Goal: Transaction & Acquisition: Purchase product/service

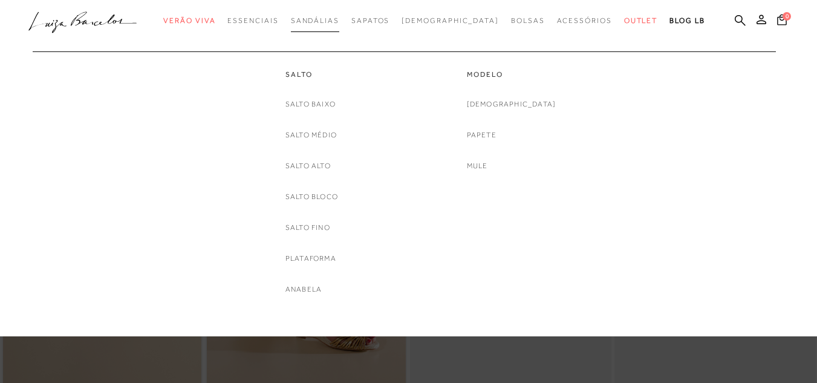
drag, startPoint x: 0, startPoint y: 0, endPoint x: 351, endPoint y: 21, distance: 351.9
click at [339, 21] on span "Sandálias" at bounding box center [315, 20] width 48 height 8
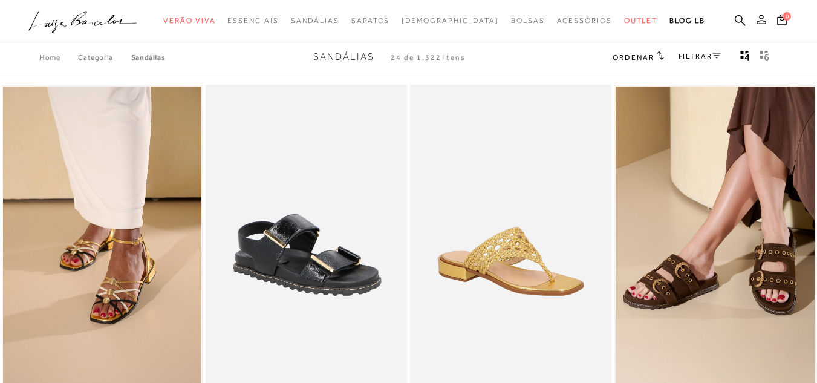
click at [709, 51] on div "FILTRAR" at bounding box center [699, 58] width 42 height 16
click at [707, 55] on link "FILTRAR" at bounding box center [699, 56] width 42 height 8
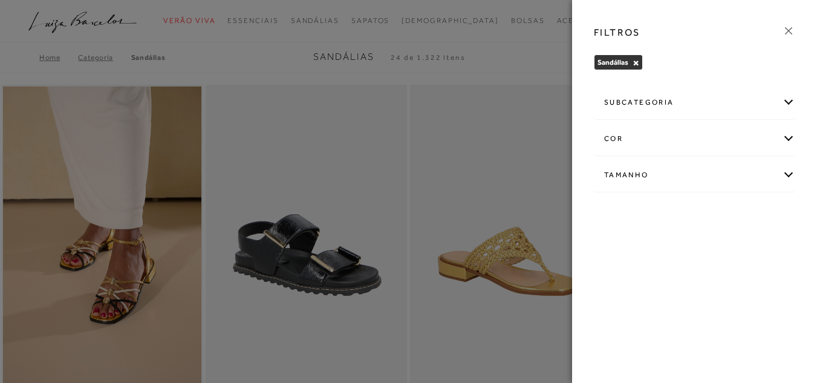
click at [791, 136] on div "cor" at bounding box center [694, 139] width 200 height 32
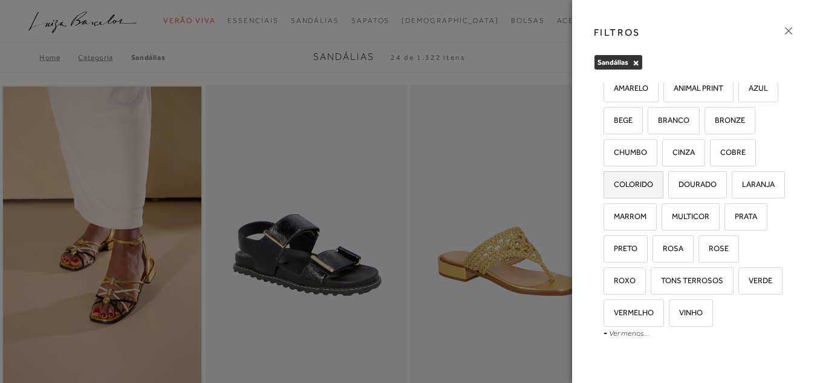
scroll to position [121, 0]
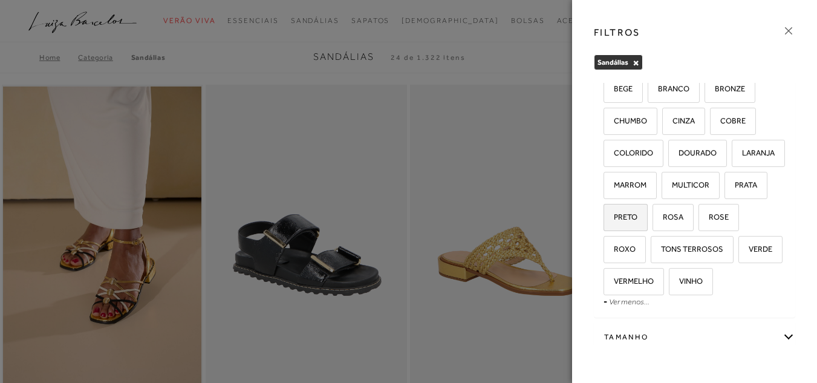
click at [626, 221] on span "PRETO" at bounding box center [621, 216] width 33 height 9
click at [614, 225] on input "PRETO" at bounding box center [608, 219] width 12 height 12
checkbox input "true"
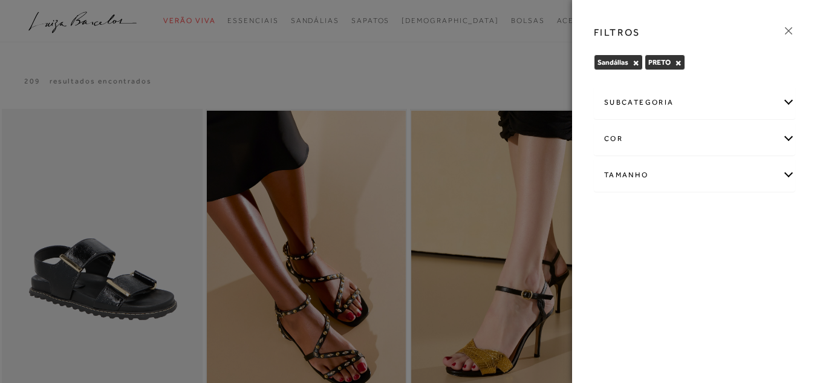
click at [788, 30] on icon at bounding box center [788, 30] width 13 height 13
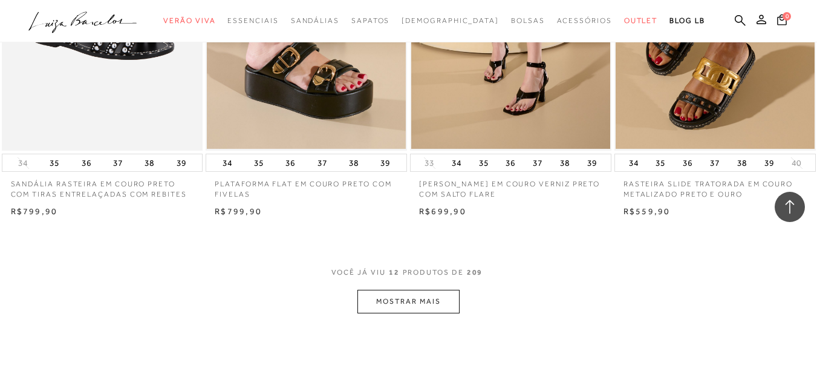
scroll to position [1028, 0]
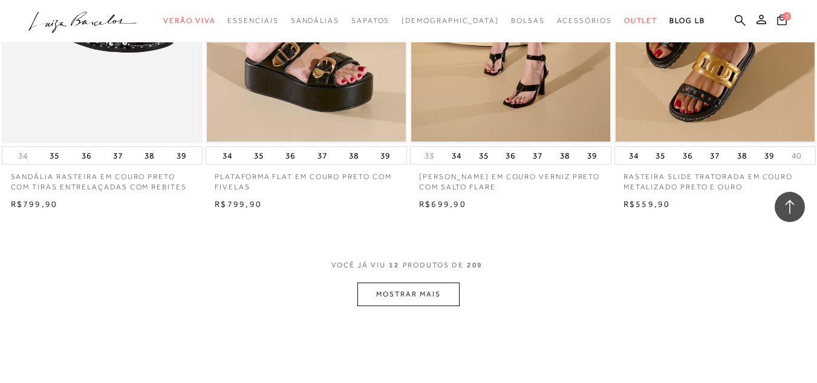
click at [392, 301] on button "MOSTRAR MAIS" at bounding box center [408, 294] width 102 height 24
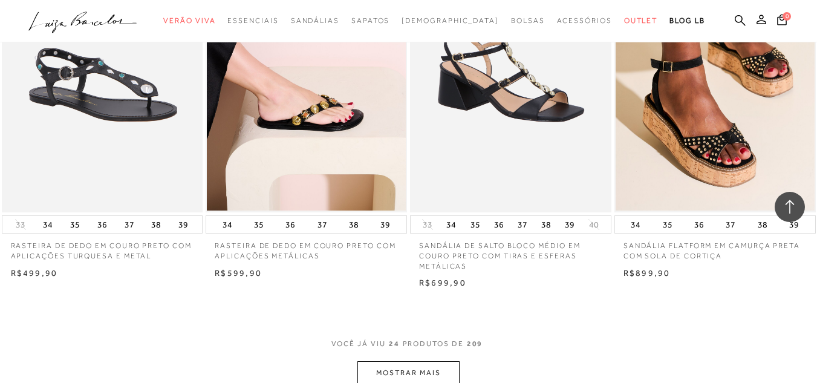
scroll to position [2177, 0]
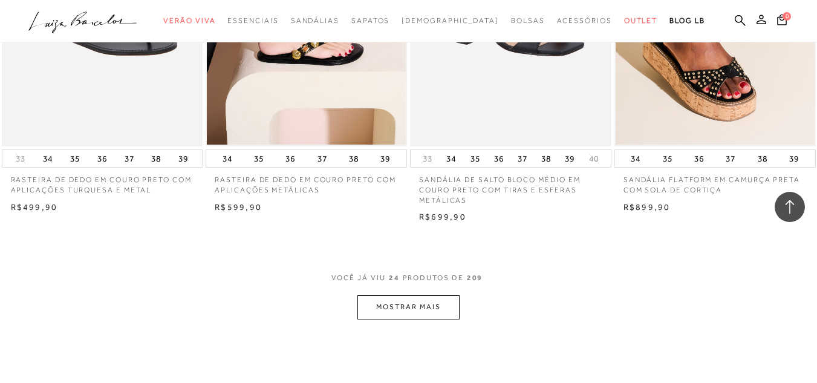
click at [419, 303] on button "MOSTRAR MAIS" at bounding box center [408, 307] width 102 height 24
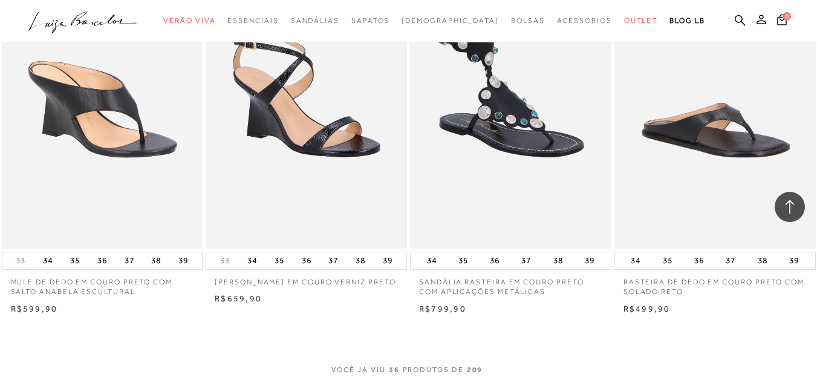
scroll to position [3265, 0]
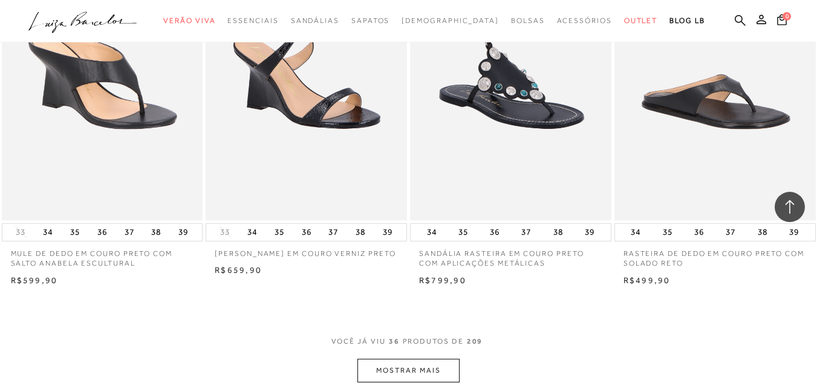
click at [406, 366] on button "MOSTRAR MAIS" at bounding box center [408, 371] width 102 height 24
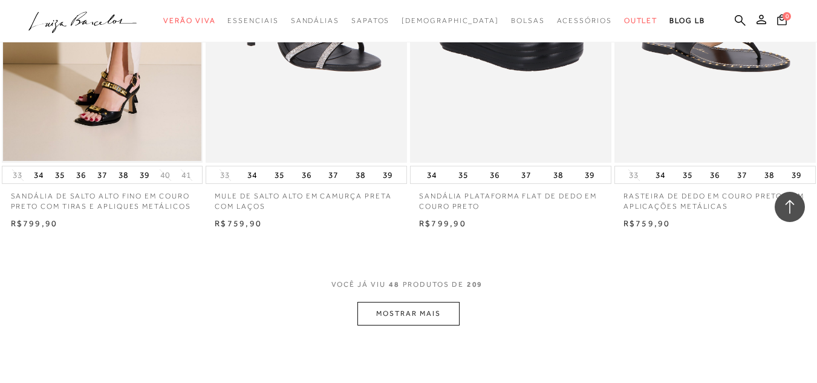
scroll to position [4474, 0]
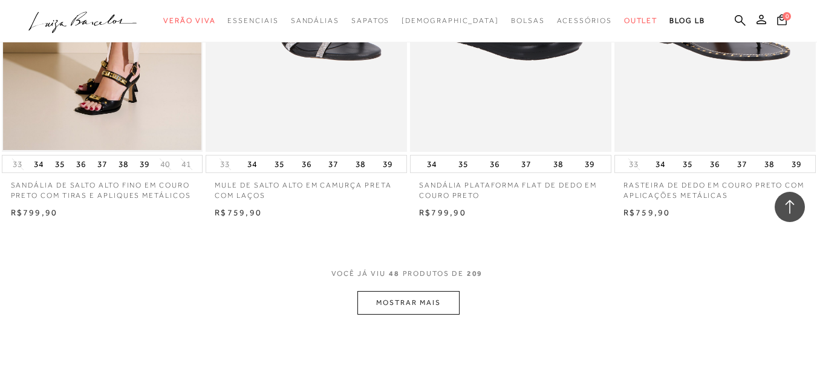
click at [423, 308] on button "MOSTRAR MAIS" at bounding box center [408, 303] width 102 height 24
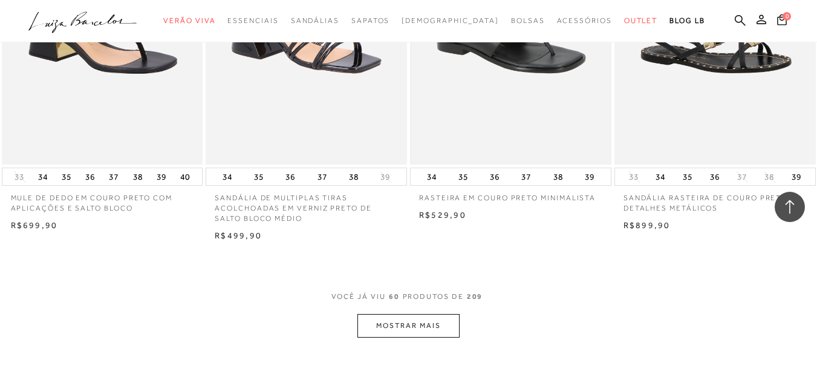
scroll to position [5623, 0]
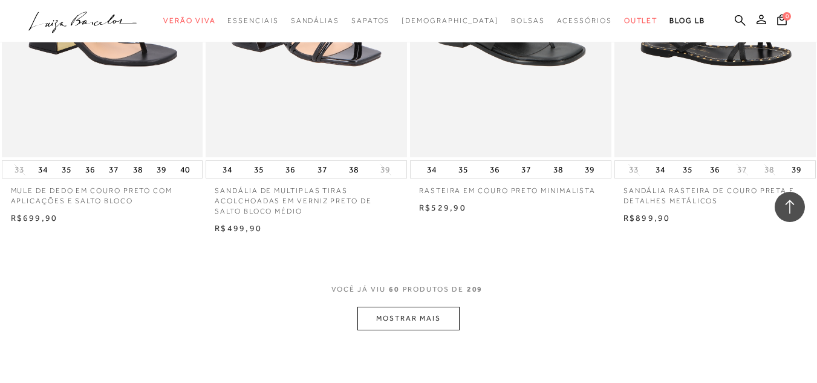
click at [421, 311] on button "MOSTRAR MAIS" at bounding box center [408, 319] width 102 height 24
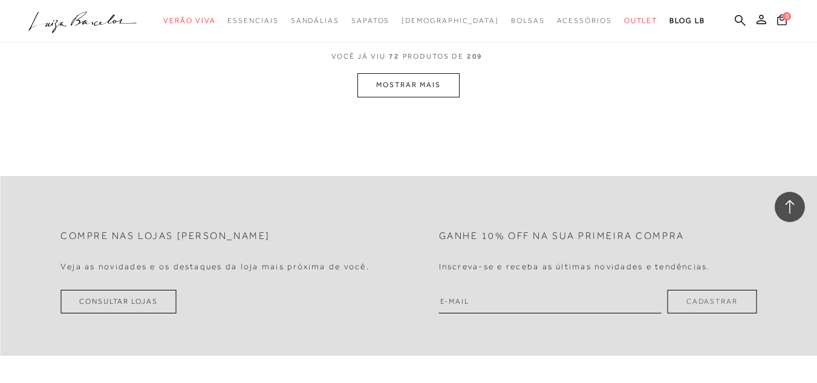
scroll to position [7013, 0]
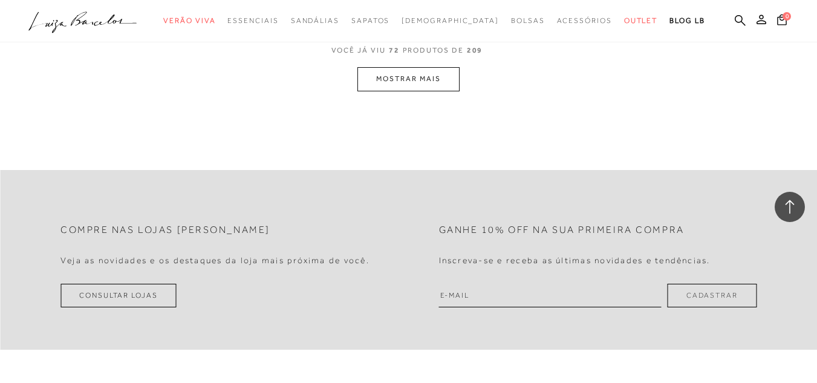
click at [440, 81] on button "MOSTRAR MAIS" at bounding box center [408, 79] width 102 height 24
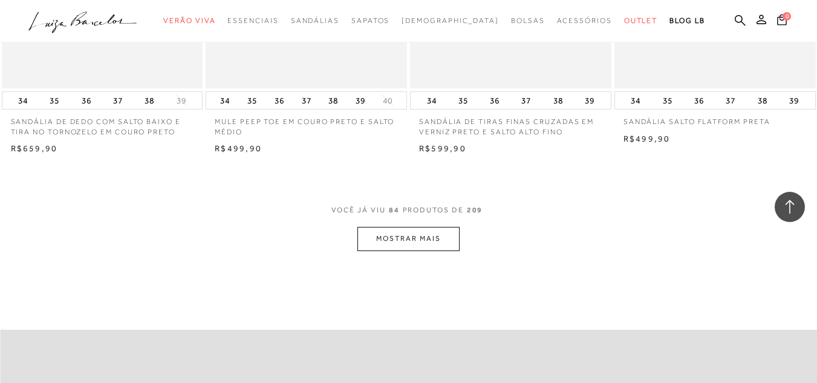
scroll to position [8061, 0]
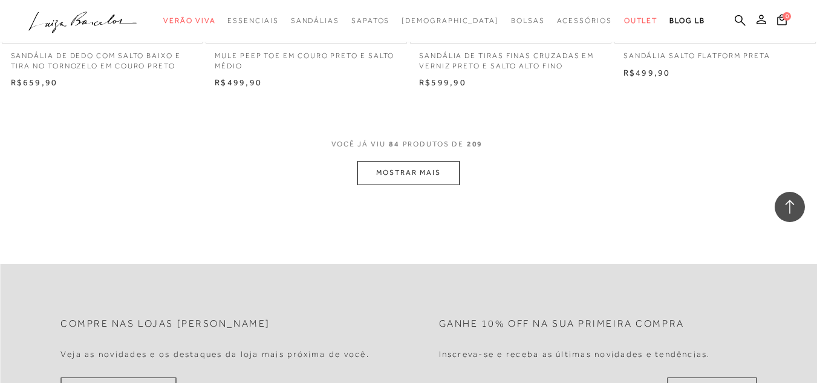
click at [400, 178] on button "MOSTRAR MAIS" at bounding box center [408, 173] width 102 height 24
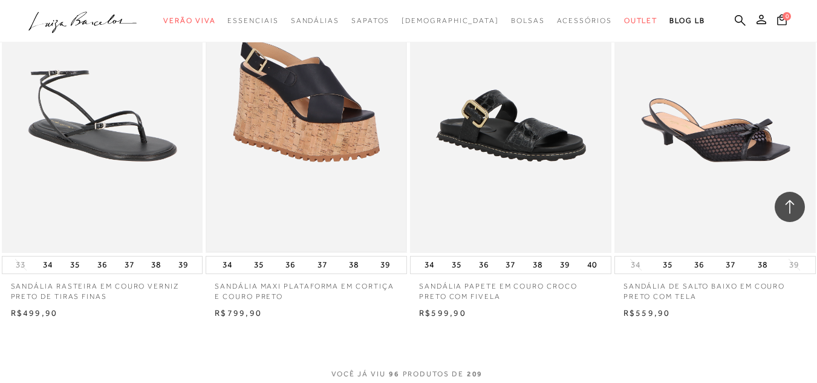
scroll to position [9149, 0]
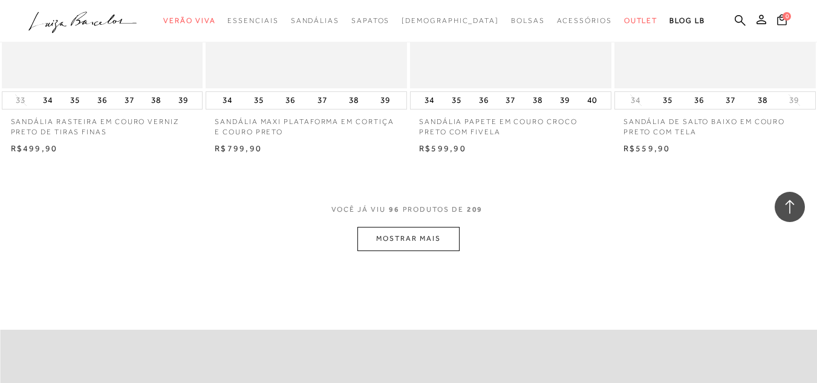
drag, startPoint x: 429, startPoint y: 222, endPoint x: 423, endPoint y: 232, distance: 11.2
click at [424, 230] on div "VOCê JÁ VIU 96 PRODUTOS DE 209 MOSTRAR MAIS" at bounding box center [408, 227] width 817 height 46
click at [423, 232] on button "MOSTRAR MAIS" at bounding box center [408, 239] width 102 height 24
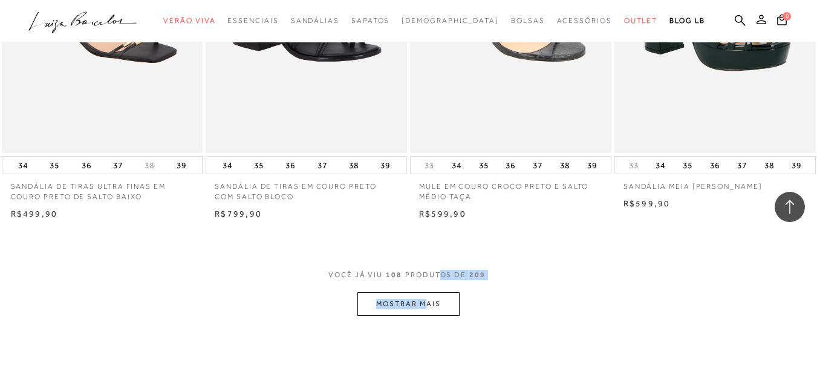
scroll to position [10359, 0]
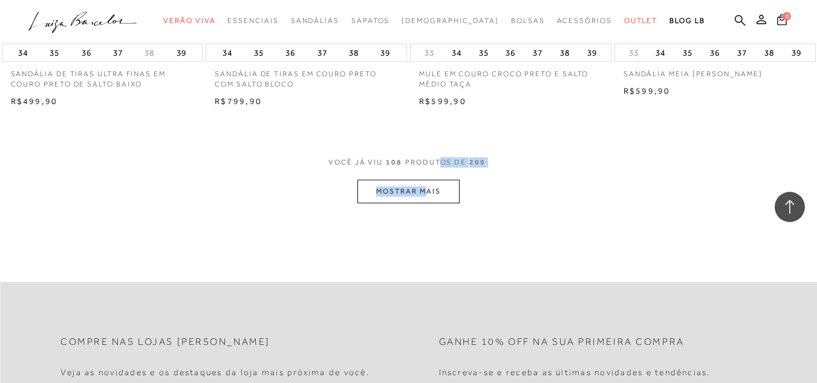
click at [404, 184] on button "MOSTRAR MAIS" at bounding box center [408, 192] width 102 height 24
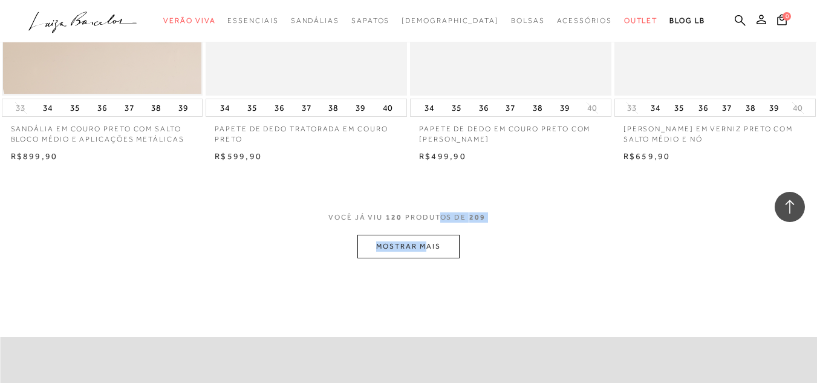
scroll to position [11447, 0]
